Goal: Information Seeking & Learning: Learn about a topic

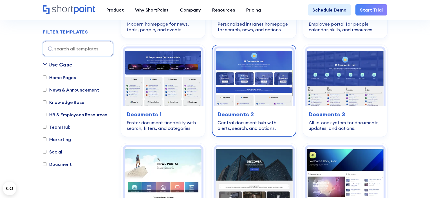
scroll to position [250, 0]
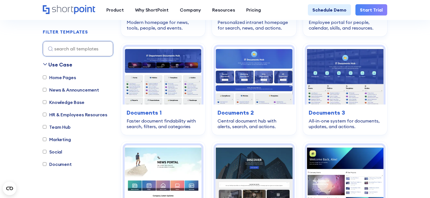
click at [46, 114] on input "HR & Employees Resources" at bounding box center [45, 115] width 4 height 4
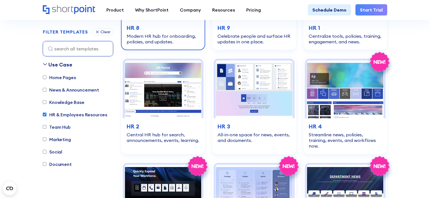
scroll to position [239, 0]
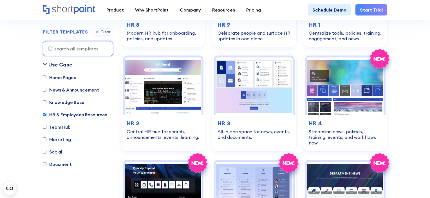
click at [44, 114] on input "HR & Employees Resources" at bounding box center [45, 115] width 4 height 4
checkbox input "false"
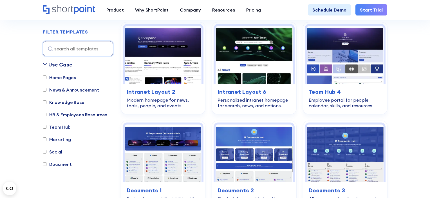
scroll to position [166, 0]
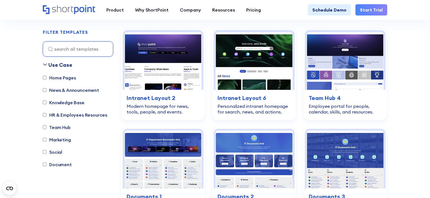
click at [46, 77] on input "Home Pages" at bounding box center [45, 78] width 4 height 4
checkbox input "true"
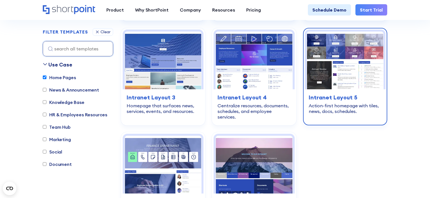
scroll to position [265, 0]
click at [329, 76] on img at bounding box center [345, 61] width 77 height 58
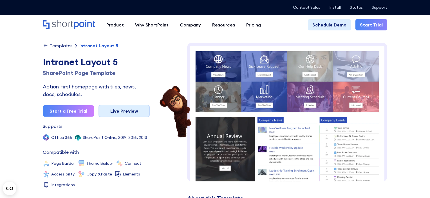
click at [121, 111] on link "Live Preview" at bounding box center [124, 111] width 51 height 12
